Goal: Navigation & Orientation: Find specific page/section

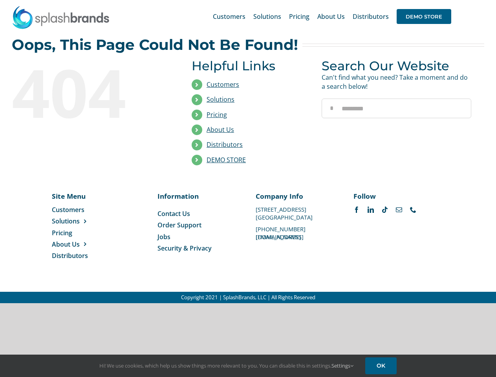
click at [248, 152] on li "Distributors" at bounding box center [251, 144] width 118 height 15
click at [448, 0] on div "Search for: * Customers Solutions Stores New Hire Kits Manufacturing Store Mark…" at bounding box center [248, 16] width 473 height 33
click at [424, 16] on span "DEMO STORE" at bounding box center [424, 16] width 55 height 15
click at [226, 160] on link "DEMO STORE" at bounding box center [226, 160] width 39 height 9
click at [78, 221] on span "Solutions" at bounding box center [66, 221] width 28 height 9
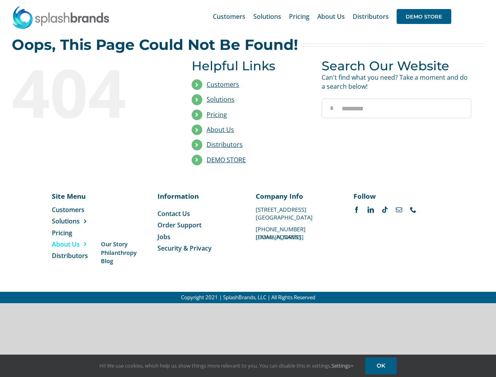
click at [78, 244] on span "About Us" at bounding box center [66, 244] width 28 height 9
click at [343, 366] on link "Settings" at bounding box center [343, 365] width 22 height 7
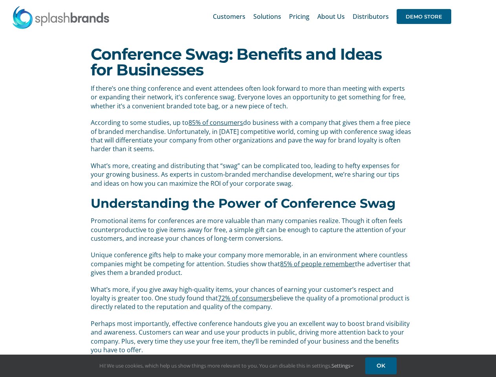
click at [248, 189] on div "If there’s one thing conference and event attendees often look forward to more …" at bounding box center [251, 140] width 321 height 112
click at [448, 0] on div "Search for: * Customers Solutions Stores New Hire Kits Manufacturing Store Mark…" at bounding box center [248, 16] width 473 height 33
click at [424, 16] on span "DEMO STORE" at bounding box center [424, 16] width 55 height 15
click at [343, 366] on link "Settings" at bounding box center [343, 365] width 22 height 7
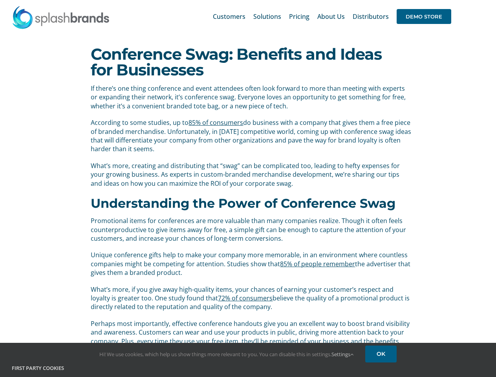
click at [382, 366] on div "First Party Cookies Tracks activity on our site, so we can continuously improve…" at bounding box center [248, 380] width 484 height 30
